Goal: Find specific page/section: Find specific page/section

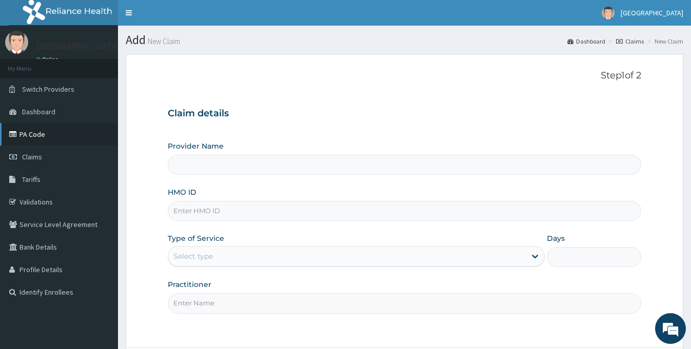
click at [28, 131] on link "PA Code" at bounding box center [59, 134] width 118 height 23
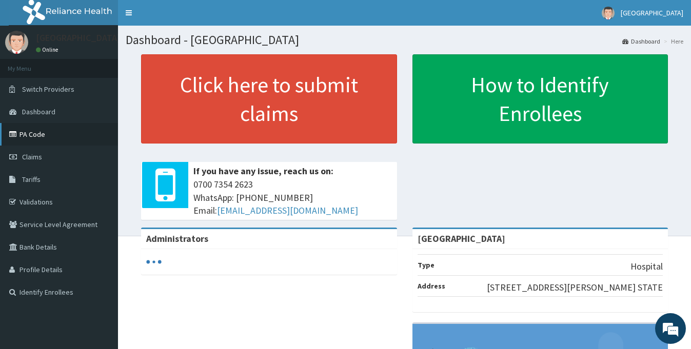
click at [36, 131] on link "PA Code" at bounding box center [59, 134] width 118 height 23
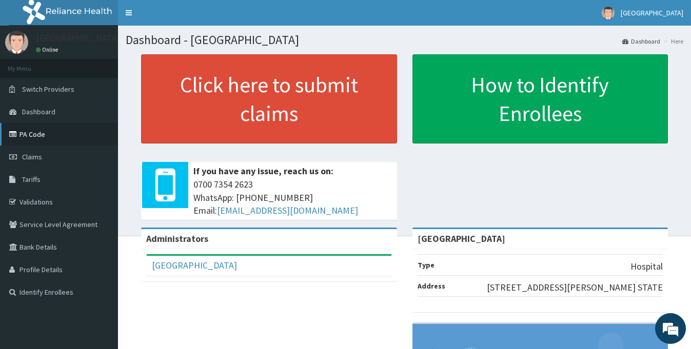
click at [36, 132] on link "PA Code" at bounding box center [59, 134] width 118 height 23
